Goal: Transaction & Acquisition: Purchase product/service

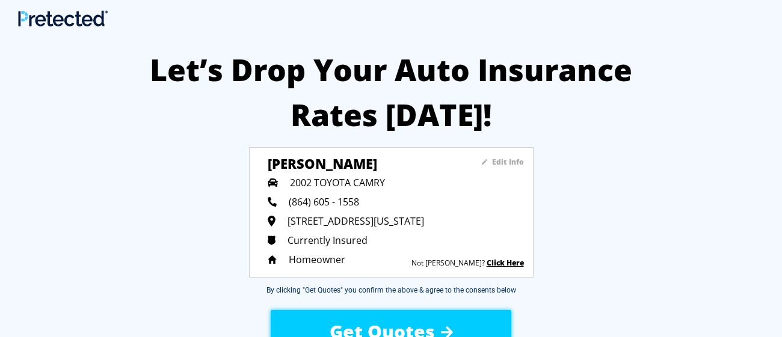
click at [388, 328] on span "Get Quotes" at bounding box center [382, 331] width 105 height 25
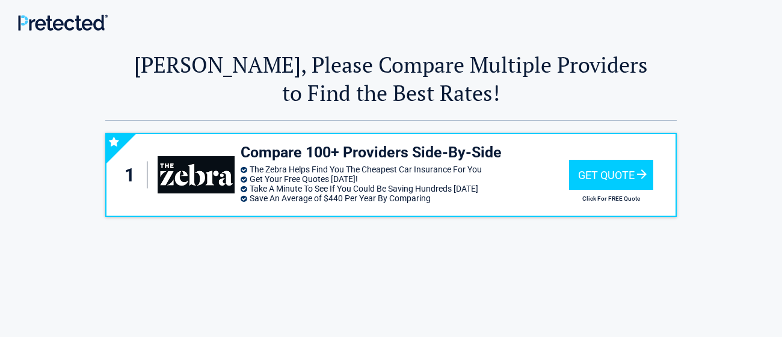
click at [663, 261] on div "1 Compare 100+ Providers Side-By-Side The Zebra Helps Find You The Cheapest Car…" at bounding box center [391, 274] width 704 height 307
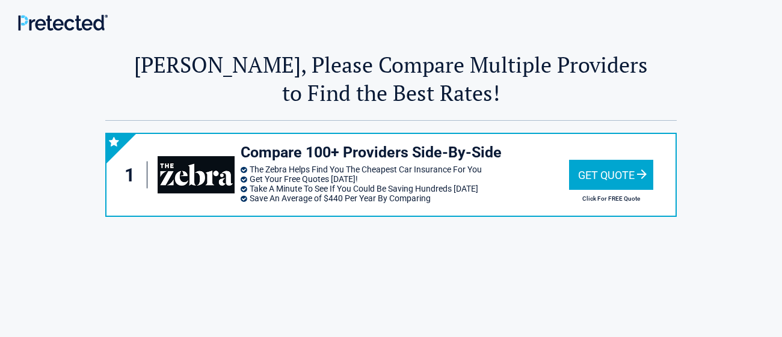
click at [597, 177] on div "Get Quote" at bounding box center [611, 175] width 84 height 30
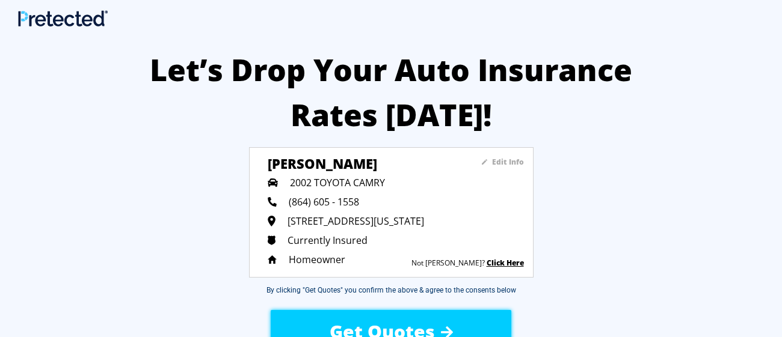
click at [395, 327] on span "Get Quotes" at bounding box center [382, 331] width 105 height 25
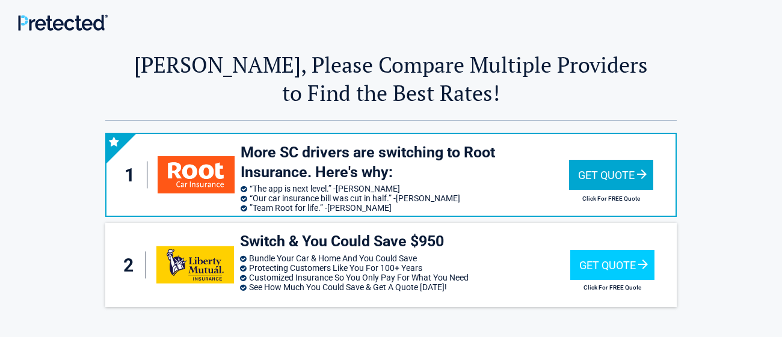
click at [604, 202] on h2 "Click For FREE Quote" at bounding box center [611, 198] width 84 height 7
